Goal: Transaction & Acquisition: Book appointment/travel/reservation

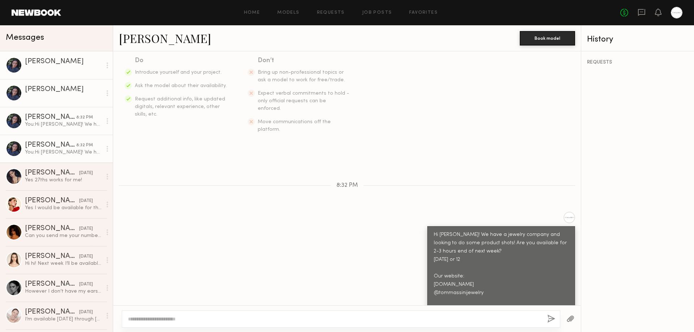
scroll to position [240, 0]
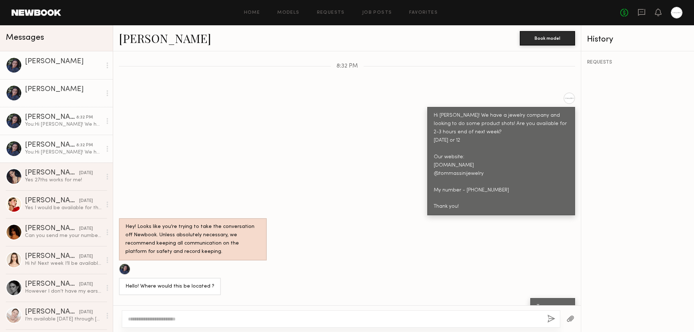
click at [59, 149] on div "[PERSON_NAME]" at bounding box center [50, 145] width 51 height 7
click at [56, 118] on div "[PERSON_NAME]" at bounding box center [50, 117] width 51 height 7
click at [56, 91] on div "[PERSON_NAME]" at bounding box center [63, 89] width 77 height 7
click at [54, 65] on div "[PERSON_NAME]" at bounding box center [63, 61] width 77 height 7
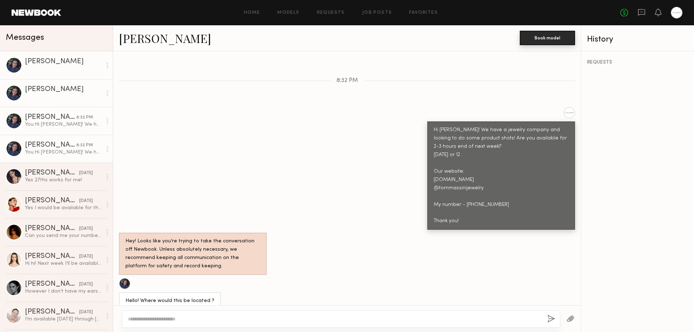
click at [548, 36] on button "Book model" at bounding box center [547, 38] width 55 height 14
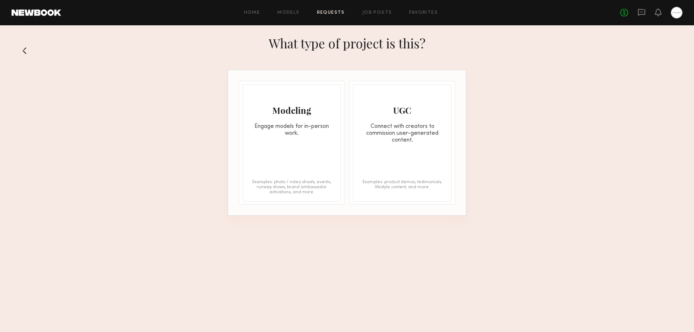
click at [29, 48] on button at bounding box center [28, 51] width 12 height 12
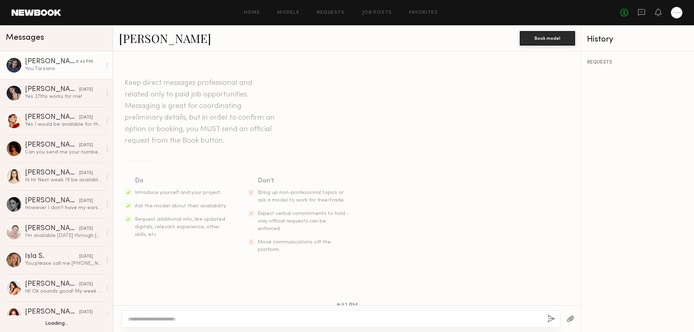
scroll to position [240, 0]
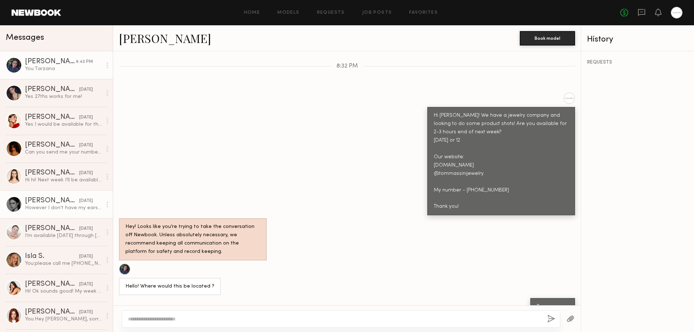
click at [42, 202] on div "[PERSON_NAME]" at bounding box center [52, 200] width 54 height 7
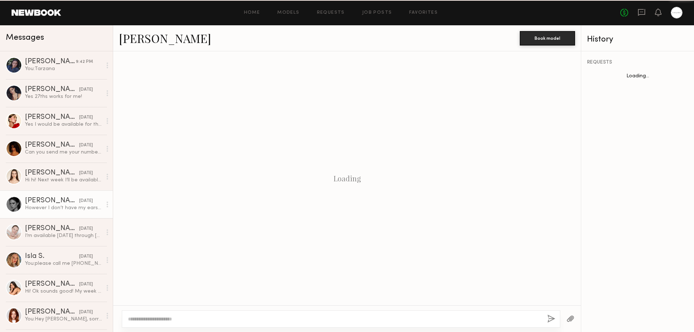
scroll to position [186, 0]
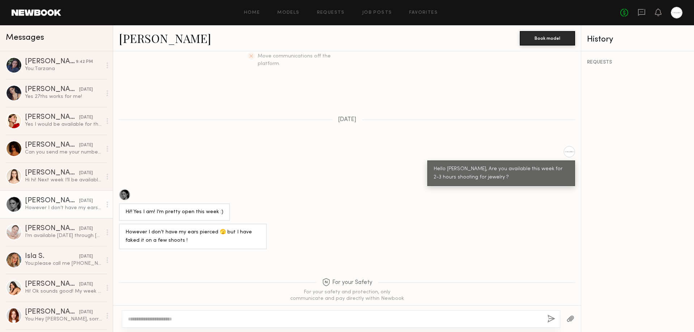
click at [138, 42] on link "[PERSON_NAME]" at bounding box center [165, 38] width 92 height 16
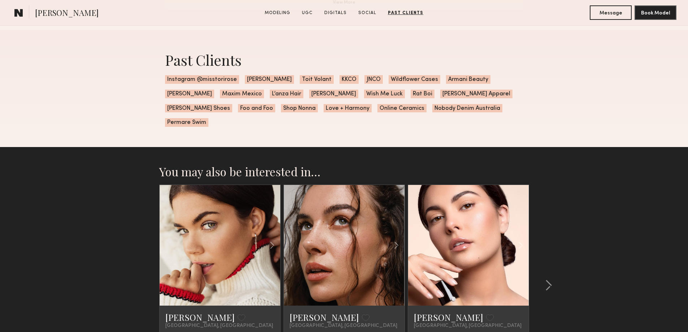
scroll to position [2028, 0]
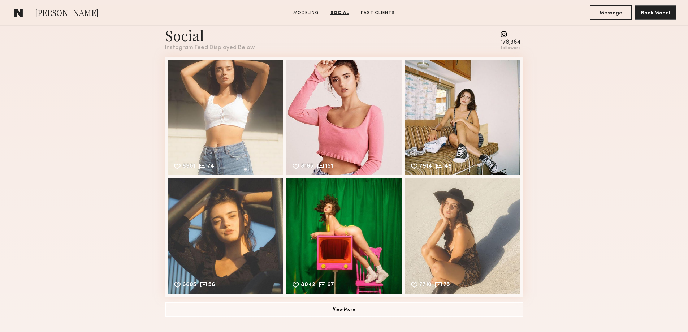
scroll to position [843, 0]
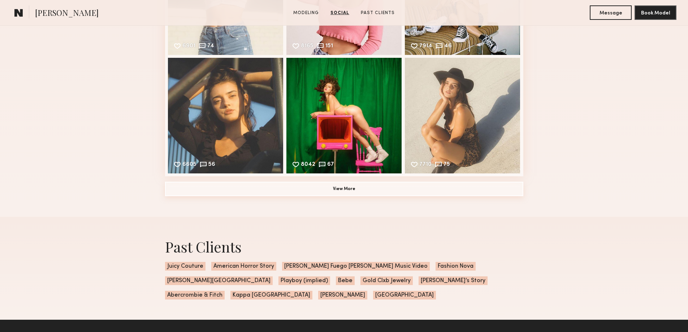
click at [341, 190] on button "View More" at bounding box center [344, 189] width 358 height 14
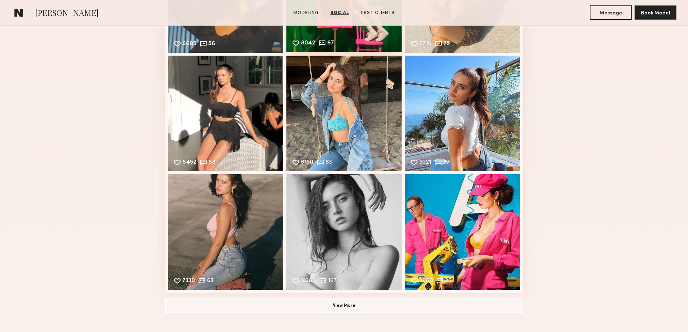
scroll to position [1084, 0]
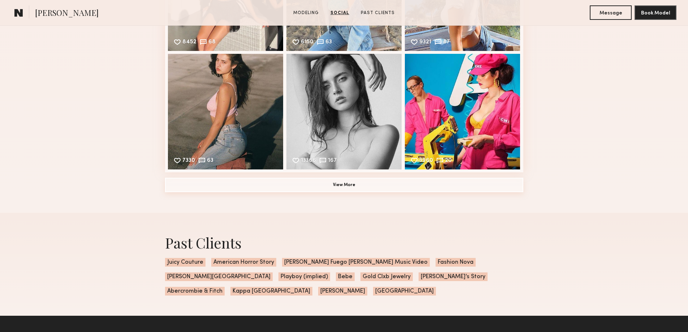
click at [337, 189] on button "View More" at bounding box center [344, 185] width 358 height 14
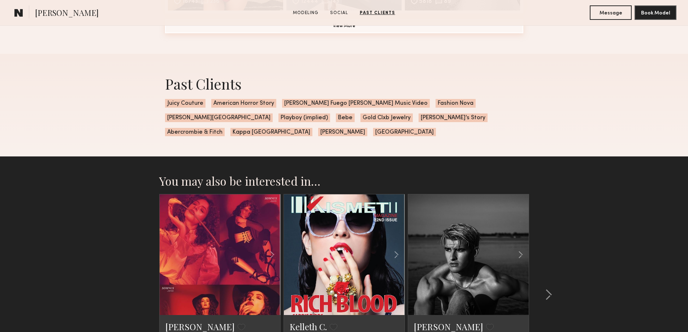
scroll to position [1600, 0]
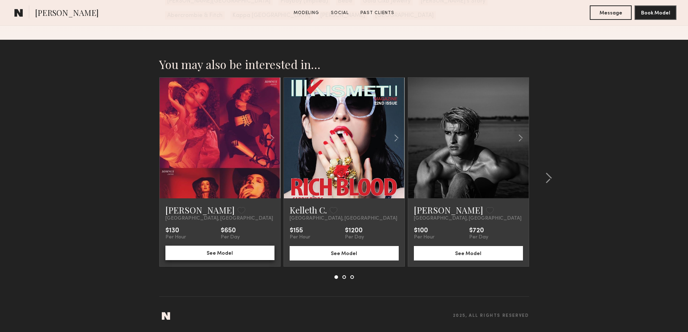
click at [221, 250] on button "See Model" at bounding box center [219, 253] width 109 height 14
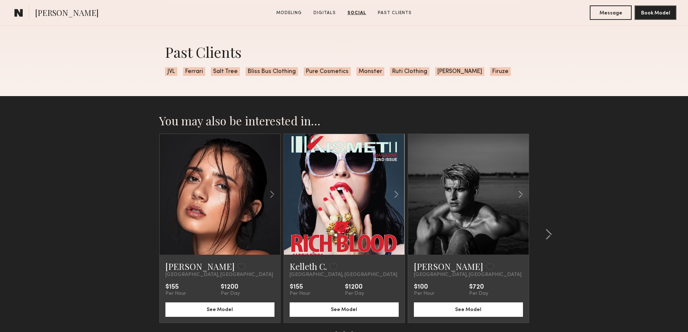
scroll to position [1264, 0]
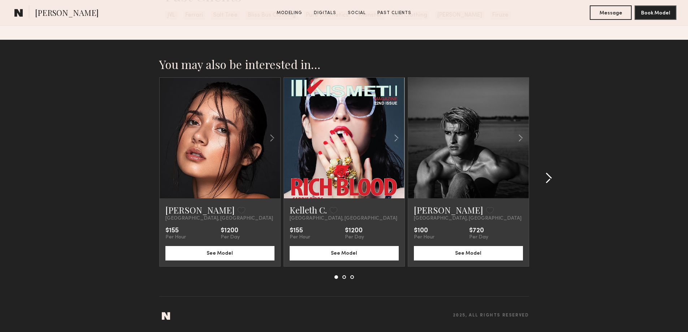
click at [547, 180] on common-icon at bounding box center [548, 178] width 7 height 12
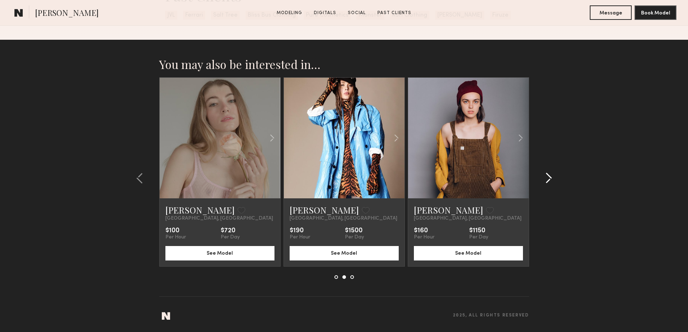
click at [551, 175] on common-icon at bounding box center [548, 178] width 7 height 12
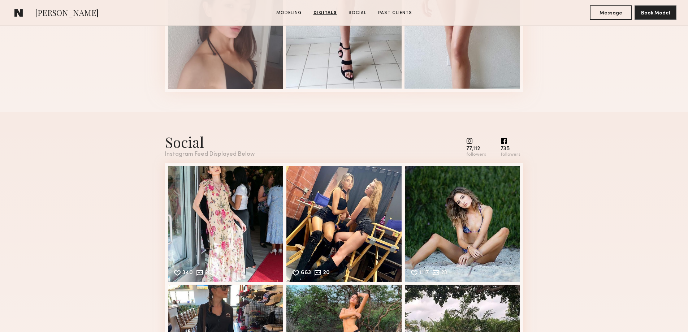
scroll to position [662, 0]
